Goal: Task Accomplishment & Management: Complete application form

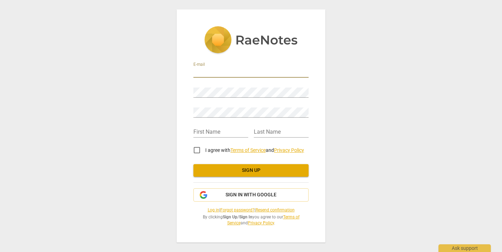
click at [214, 72] on input "email" at bounding box center [251, 72] width 115 height 10
type input "dawnpelton1@gmail.com"
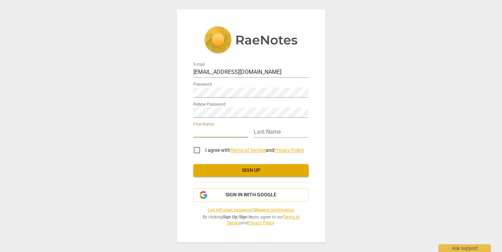
click at [236, 133] on input "text" at bounding box center [221, 132] width 55 height 10
type input "Dawn"
click at [277, 130] on input "text" at bounding box center [281, 132] width 55 height 10
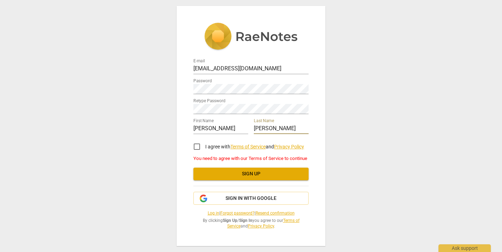
type input "Pelton"
click at [196, 145] on input "I agree with Terms of Service and Privacy Policy" at bounding box center [197, 146] width 17 height 17
checkbox input "true"
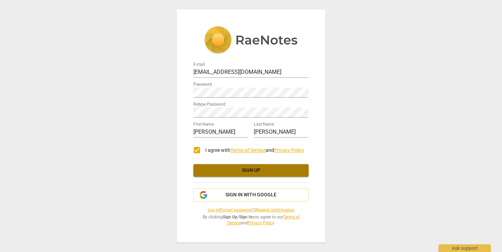
click at [251, 168] on span "Sign up" at bounding box center [251, 170] width 104 height 7
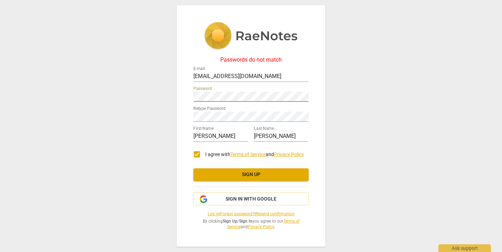
click at [179, 94] on div "Passwords do not match E-mail dawnpelton1@gmail.com Password Retype Password Fi…" at bounding box center [251, 125] width 149 height 241
click at [253, 175] on span "Sign up" at bounding box center [251, 174] width 104 height 7
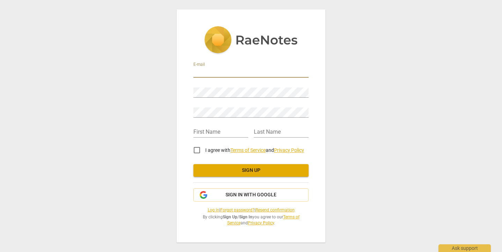
click at [222, 73] on input "email" at bounding box center [251, 72] width 115 height 10
type input "[EMAIL_ADDRESS][DOMAIN_NAME]"
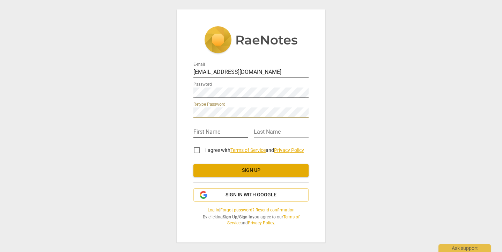
click at [205, 130] on input "text" at bounding box center [221, 132] width 55 height 10
type input "Dawn"
click at [256, 133] on input "text" at bounding box center [281, 132] width 55 height 10
type input "Pelton"
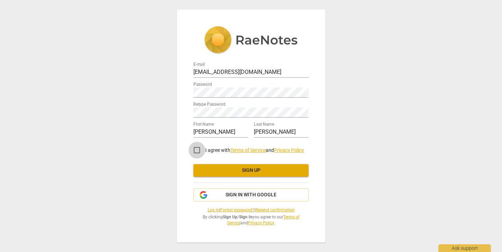
click at [196, 150] on input "I agree with Terms of Service and Privacy Policy" at bounding box center [197, 149] width 17 height 17
checkbox input "true"
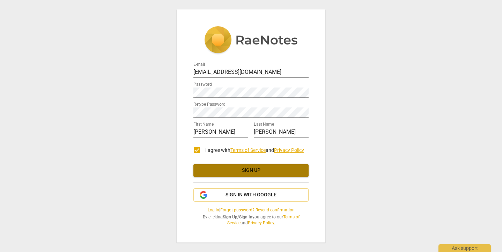
click at [246, 169] on span "Sign up" at bounding box center [251, 170] width 104 height 7
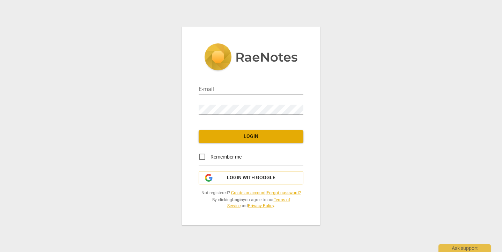
type input "[EMAIL_ADDRESS][DOMAIN_NAME]"
click at [254, 136] on span "Login" at bounding box center [251, 136] width 94 height 7
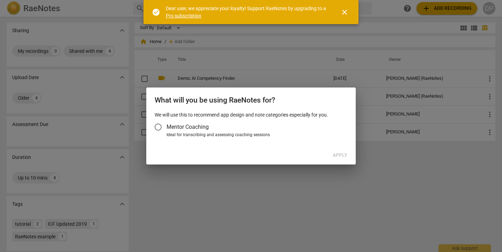
click at [159, 125] on input "Mentor Coaching" at bounding box center [158, 126] width 17 height 17
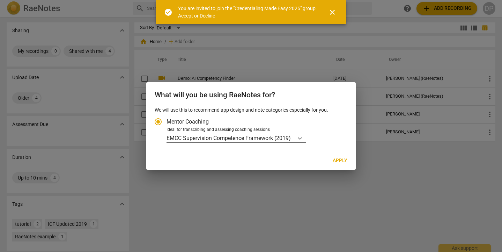
click at [303, 138] on icon "Account type" at bounding box center [300, 137] width 7 height 7
click at [0, 0] on input "Ideal for transcribing and assessing coaching sessions EMCC Supervision Compete…" at bounding box center [0, 0] width 0 height 0
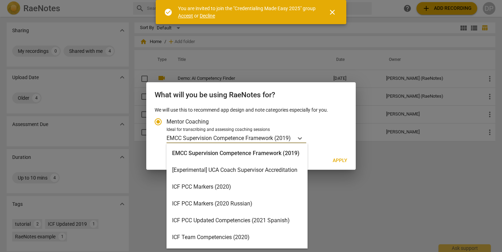
click at [248, 188] on div "ICF PCC Markers (2020)" at bounding box center [237, 186] width 141 height 17
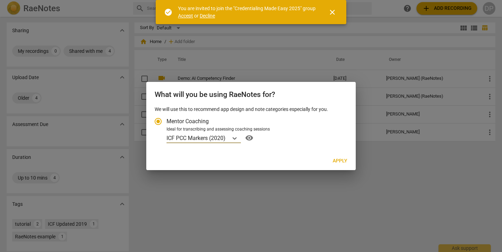
click at [343, 158] on span "Apply" at bounding box center [340, 160] width 15 height 7
radio input "false"
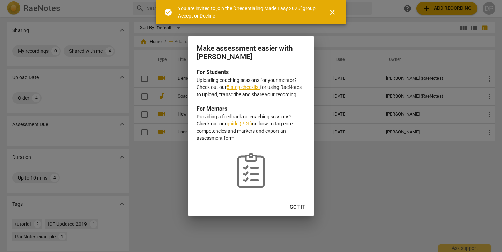
click at [297, 207] on span "Got it" at bounding box center [298, 206] width 16 height 7
